Goal: Find specific page/section: Find specific page/section

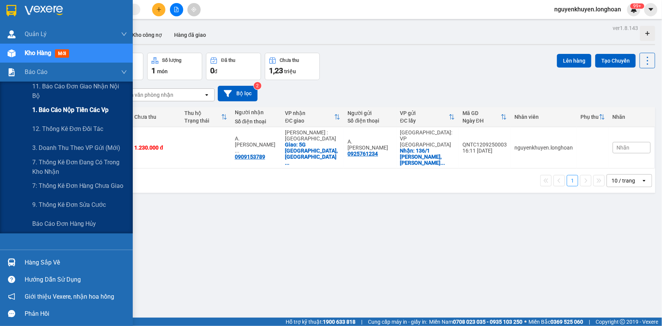
click at [64, 109] on span "1. Báo cáo nộp tiền các vp" at bounding box center [70, 109] width 76 height 9
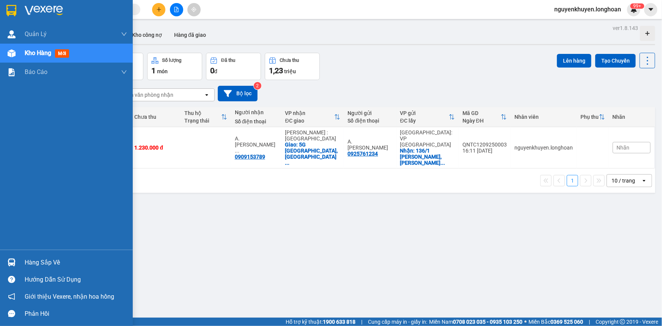
click at [47, 265] on div "Hàng sắp về" at bounding box center [76, 262] width 102 height 11
